Goal: Information Seeking & Learning: Understand process/instructions

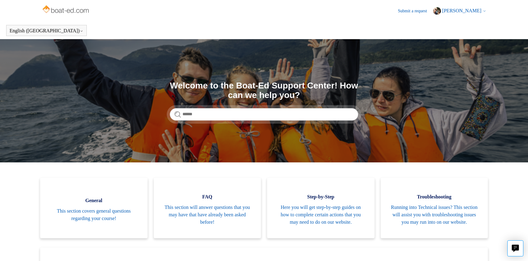
click at [470, 11] on span "[PERSON_NAME]" at bounding box center [461, 10] width 39 height 5
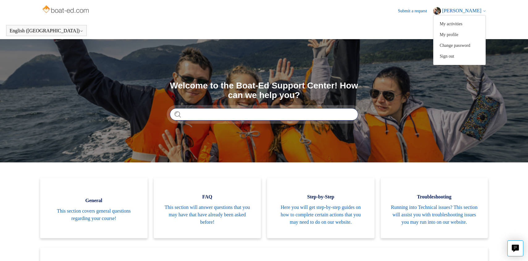
click at [192, 114] on input "Search" at bounding box center [264, 114] width 188 height 12
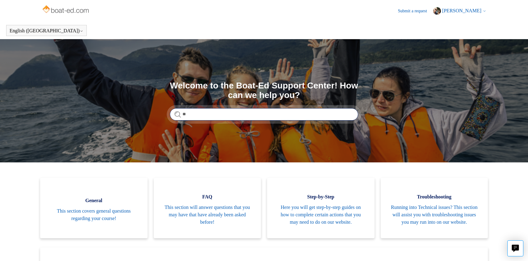
type input "*"
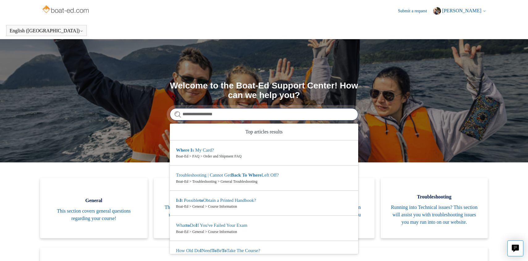
type input "**********"
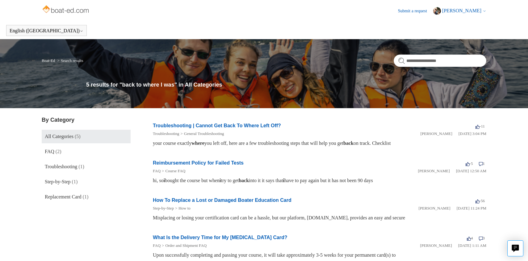
click at [213, 126] on link "Troubleshooting | Cannot Get Back To Where Left Off?" at bounding box center [217, 125] width 128 height 5
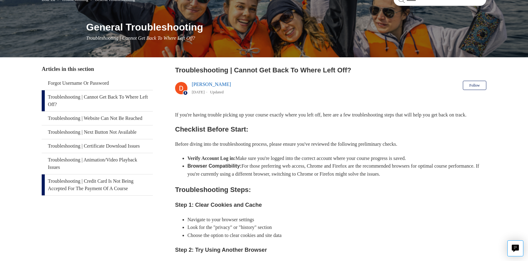
scroll to position [61, 0]
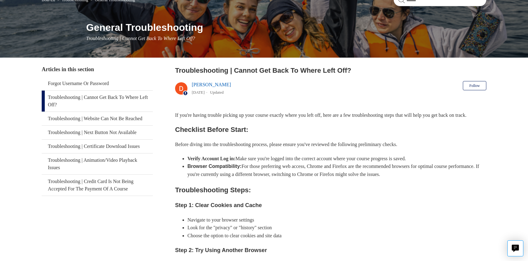
click at [98, 98] on link "Troubleshooting | Cannot Get Back To Where Left Off?" at bounding box center [97, 101] width 111 height 21
